Goal: Transaction & Acquisition: Download file/media

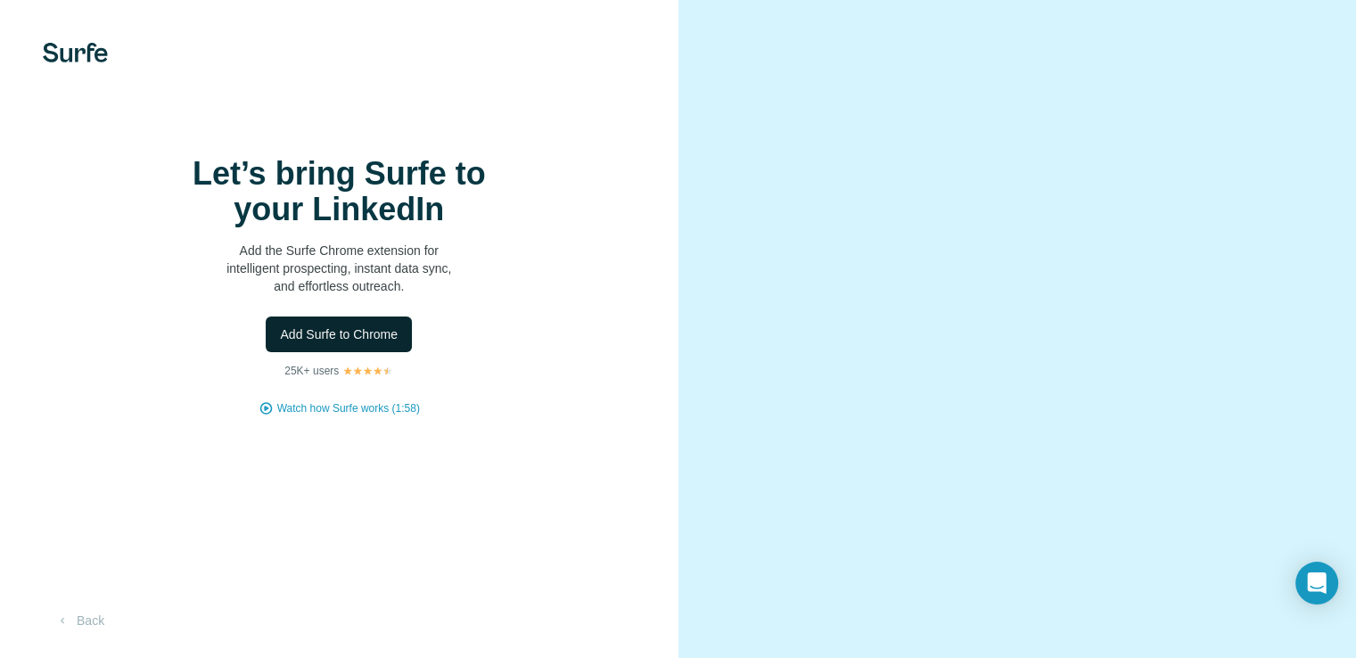
click at [372, 352] on button "Add Surfe to Chrome" at bounding box center [339, 335] width 146 height 36
